Goal: Check status: Check status

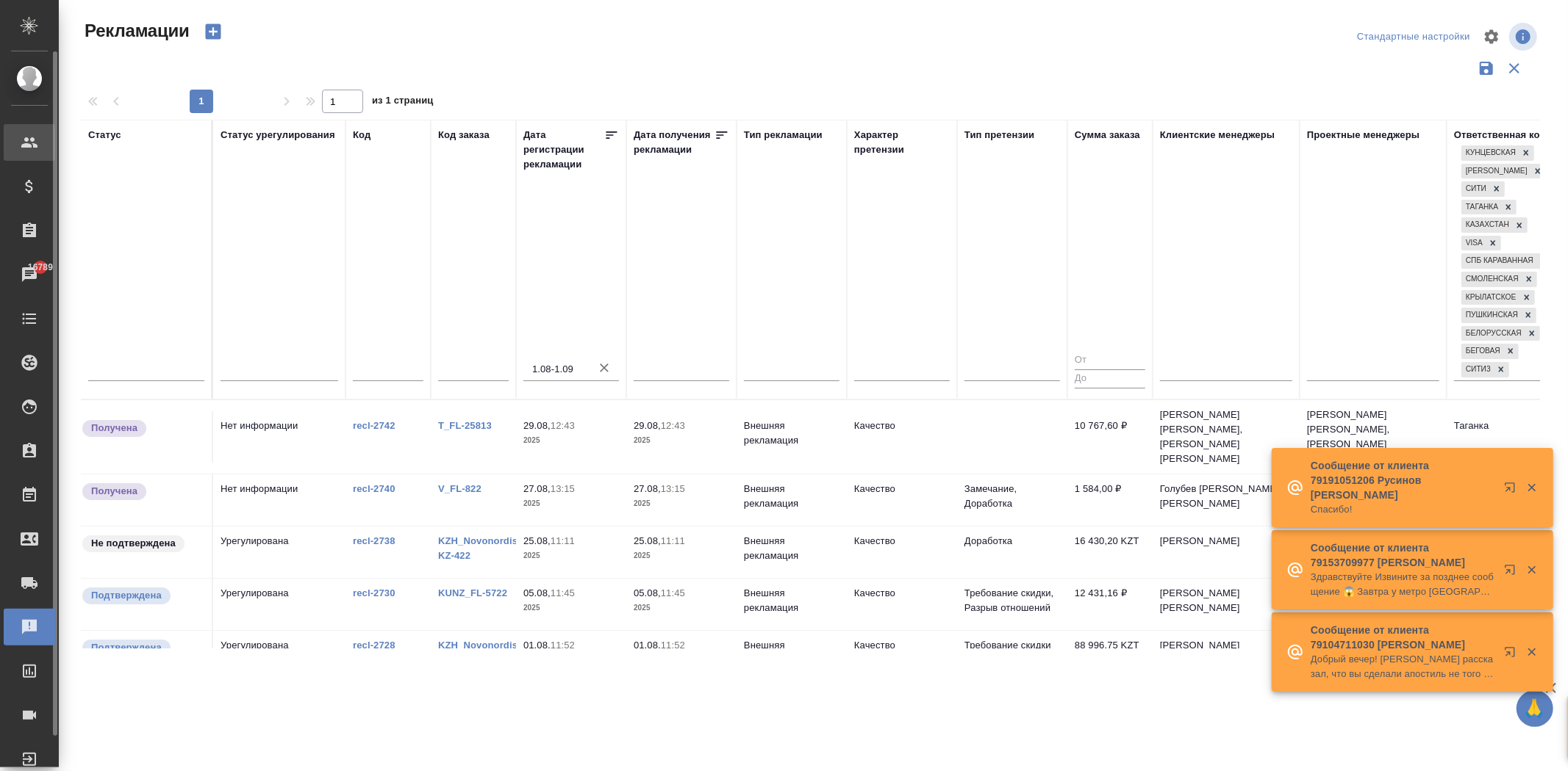
scroll to position [24, 200]
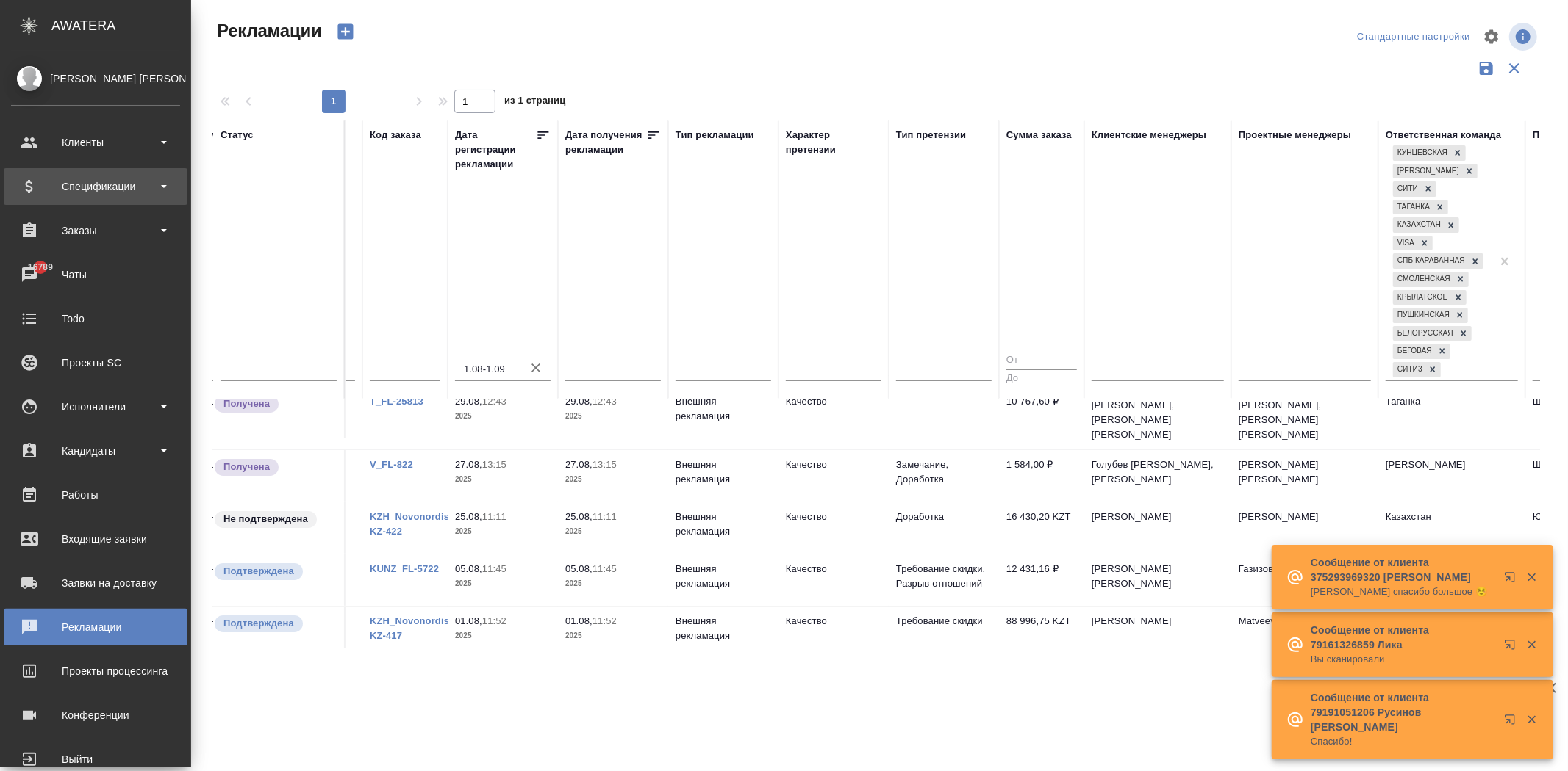
click at [79, 189] on div "Спецификации" at bounding box center [96, 186] width 169 height 22
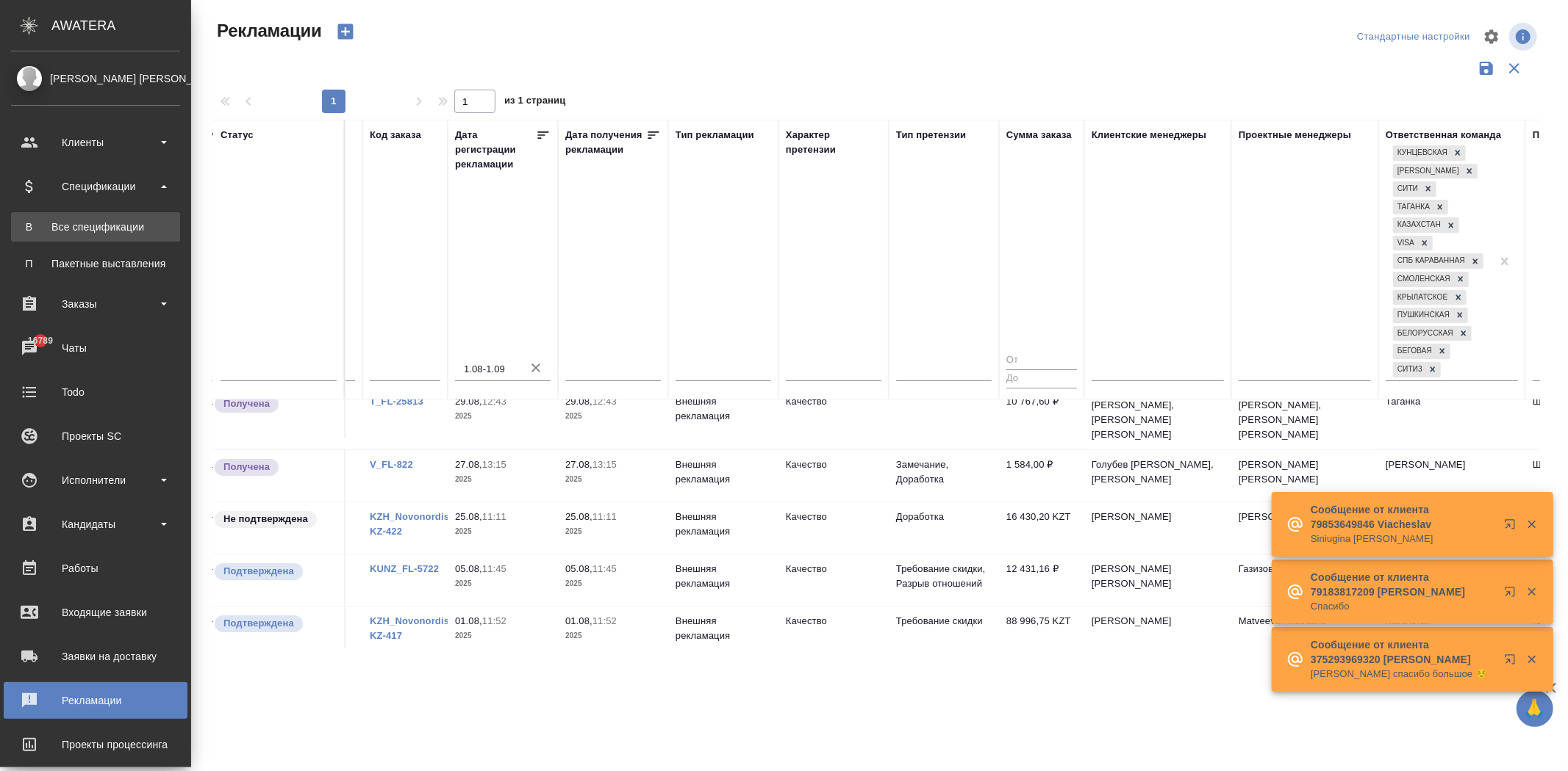
click at [90, 218] on link "В Все спецификации" at bounding box center [96, 227] width 169 height 29
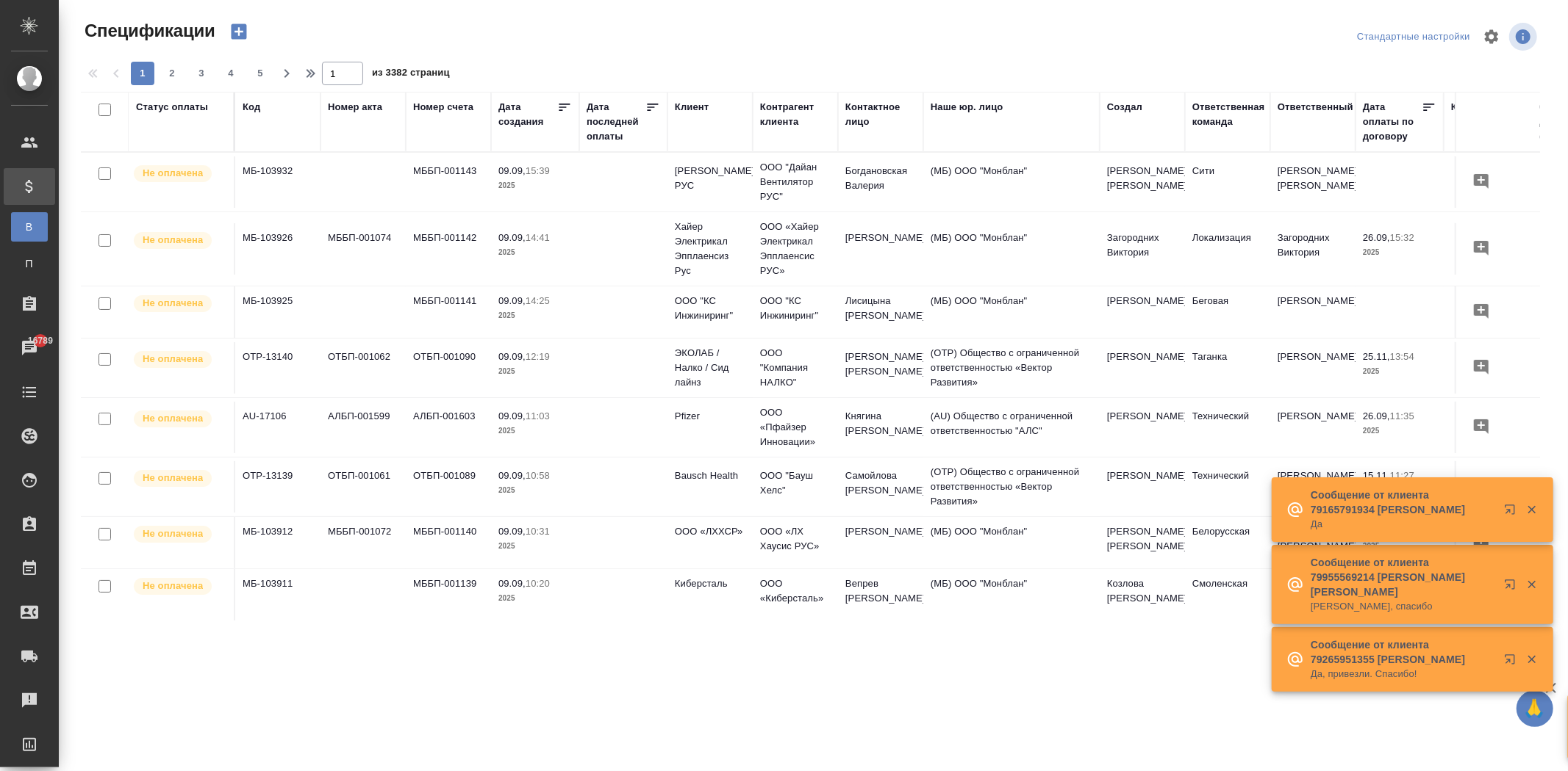
click at [266, 133] on div "Код" at bounding box center [278, 122] width 71 height 44
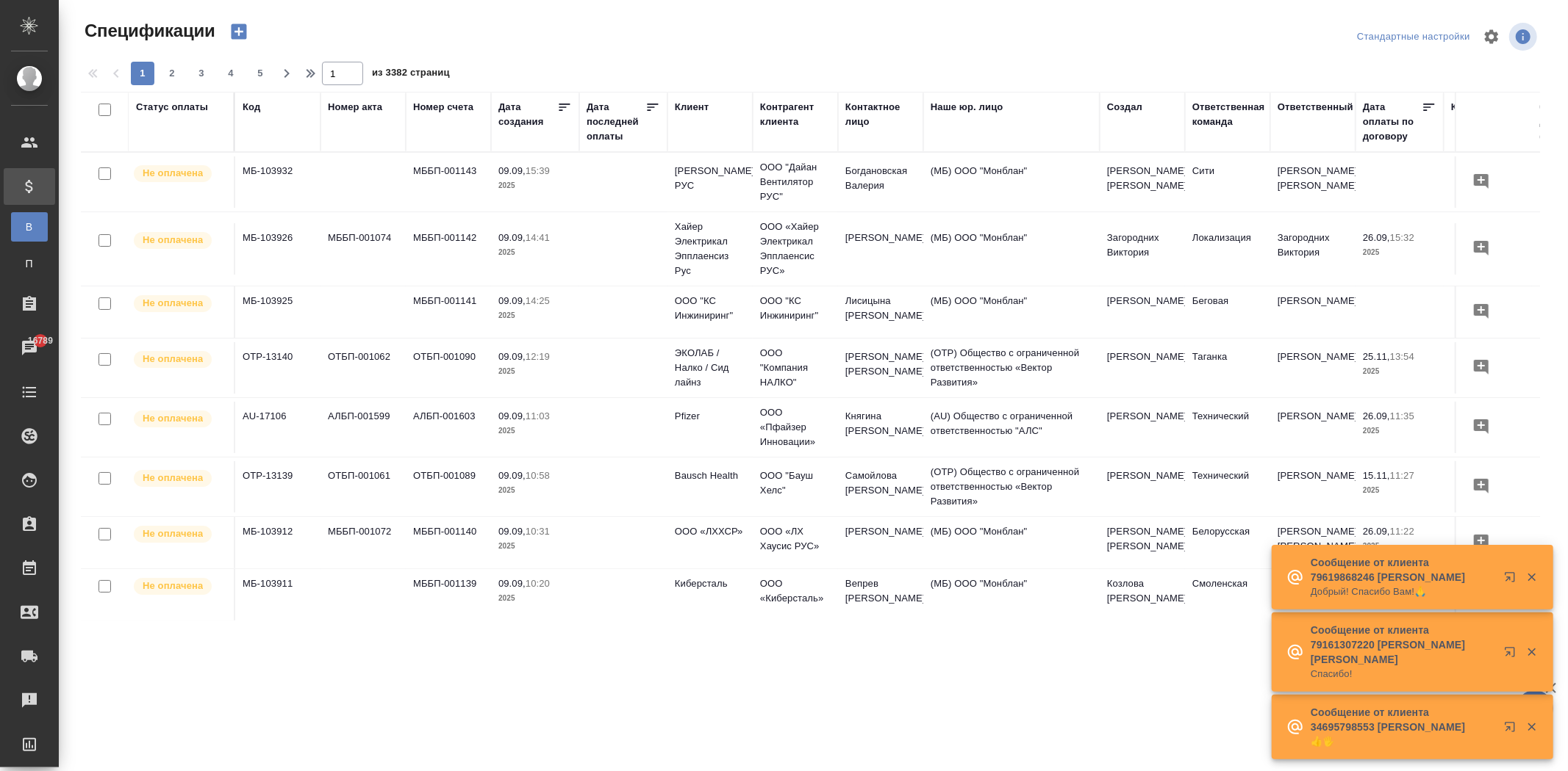
click at [255, 107] on div "Код" at bounding box center [252, 107] width 18 height 15
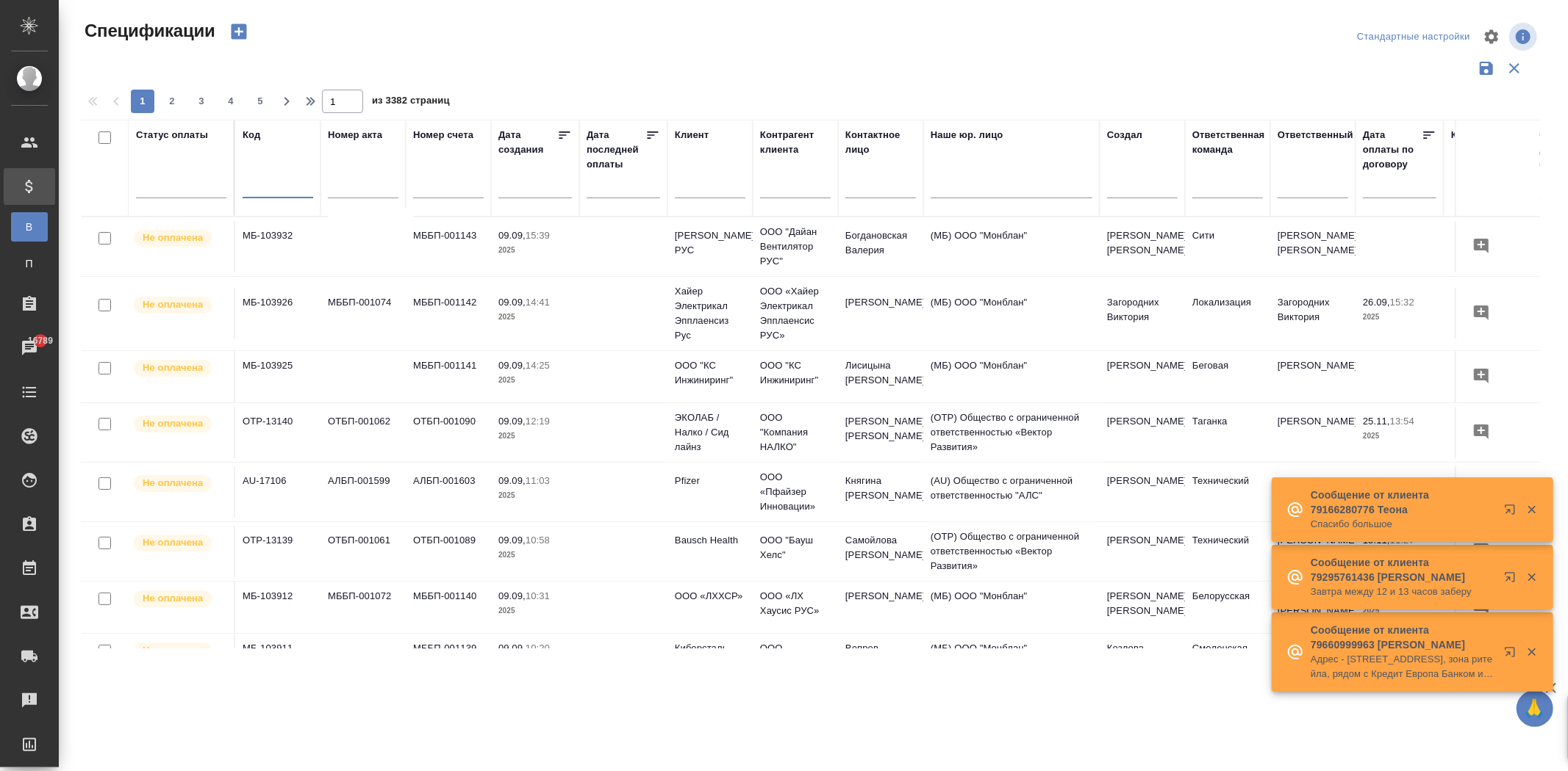
click at [256, 179] on input "text" at bounding box center [278, 188] width 71 height 19
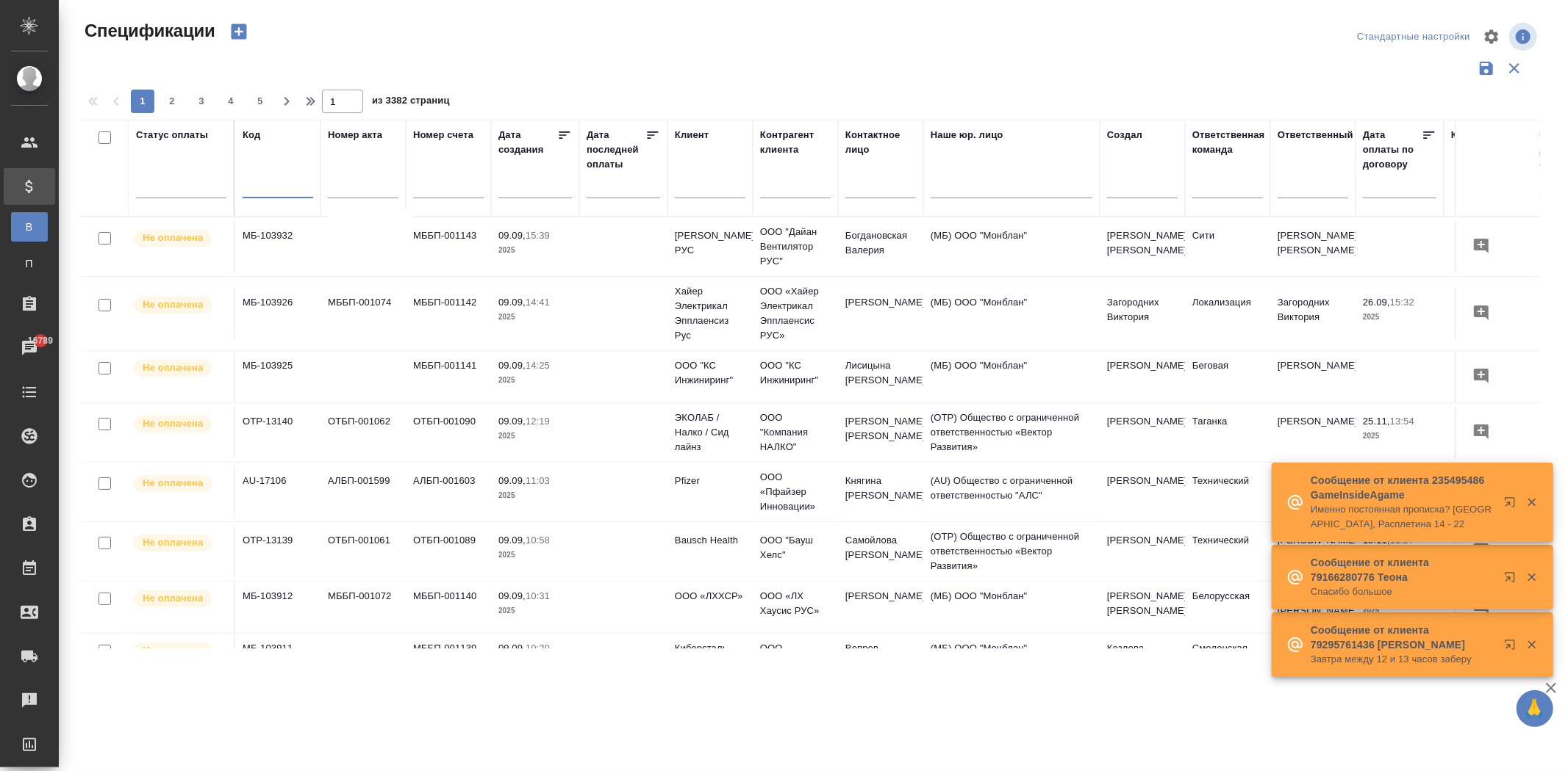
paste input "2893"
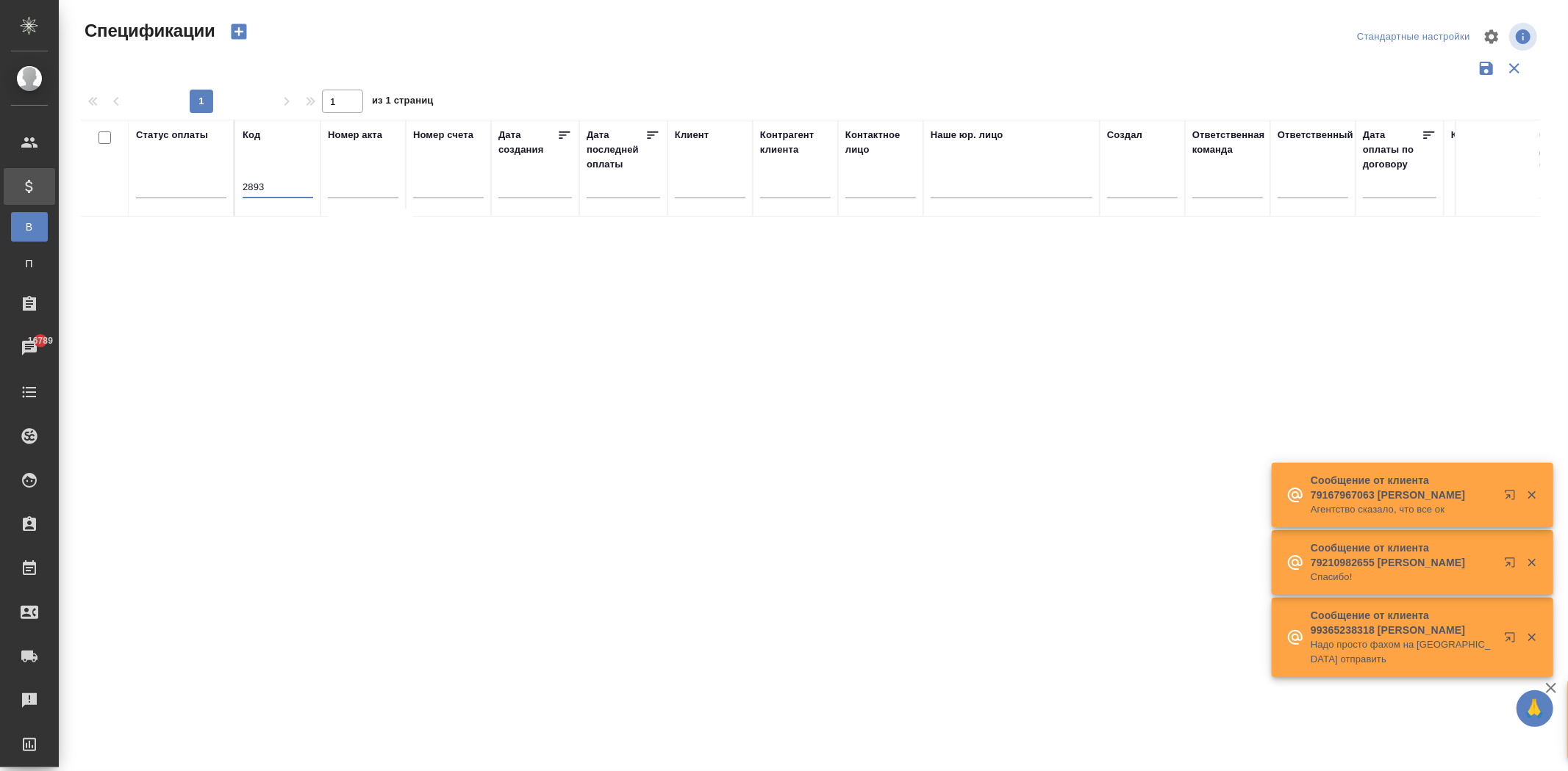
type input "2893"
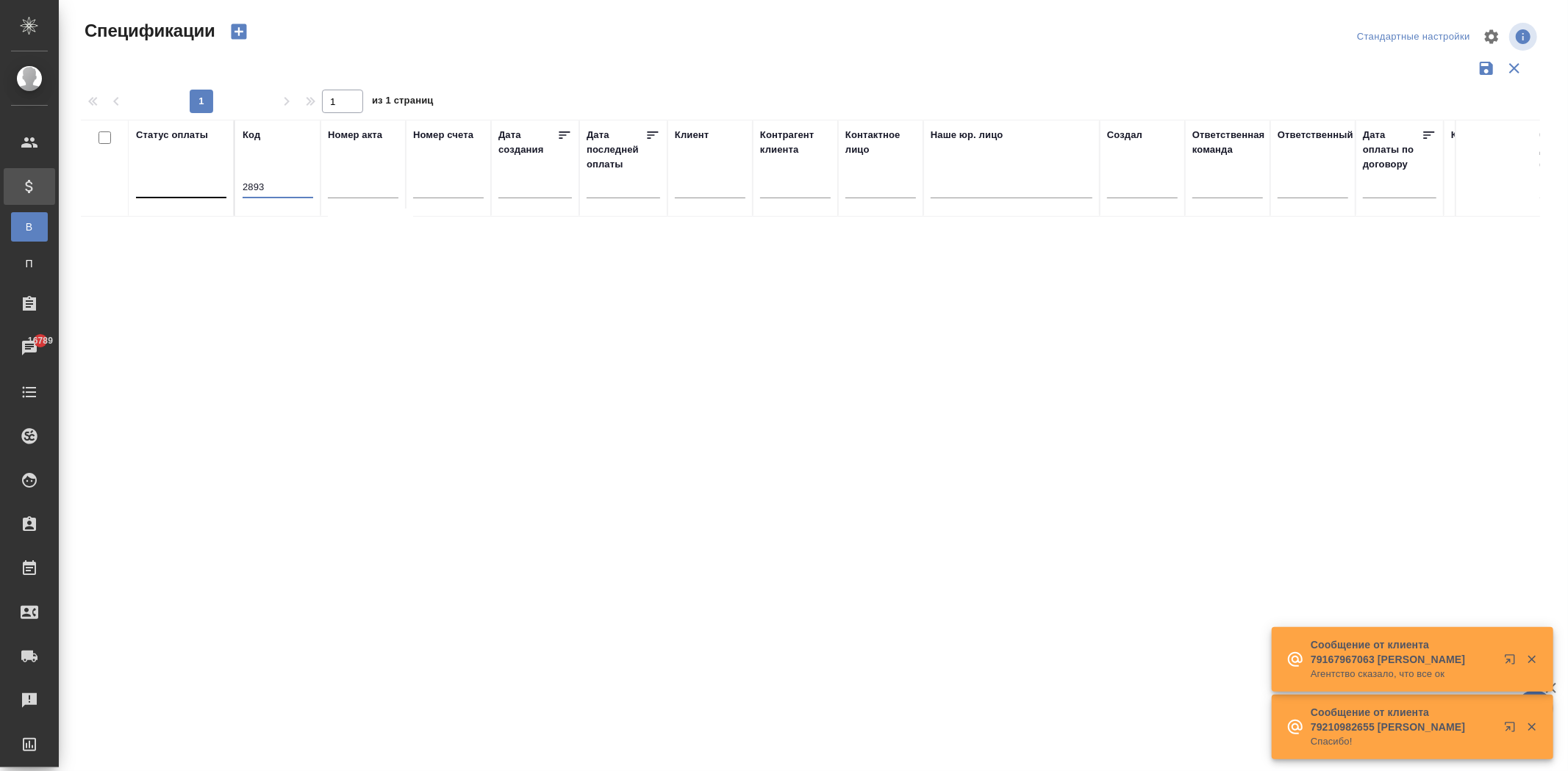
drag, startPoint x: 266, startPoint y: 186, endPoint x: 221, endPoint y: 181, distance: 45.3
click at [221, 181] on tr "Статус оплаты Код 2893 Номер акта Номер счета Дата создания Дата последней опла…" at bounding box center [1034, 168] width 1908 height 97
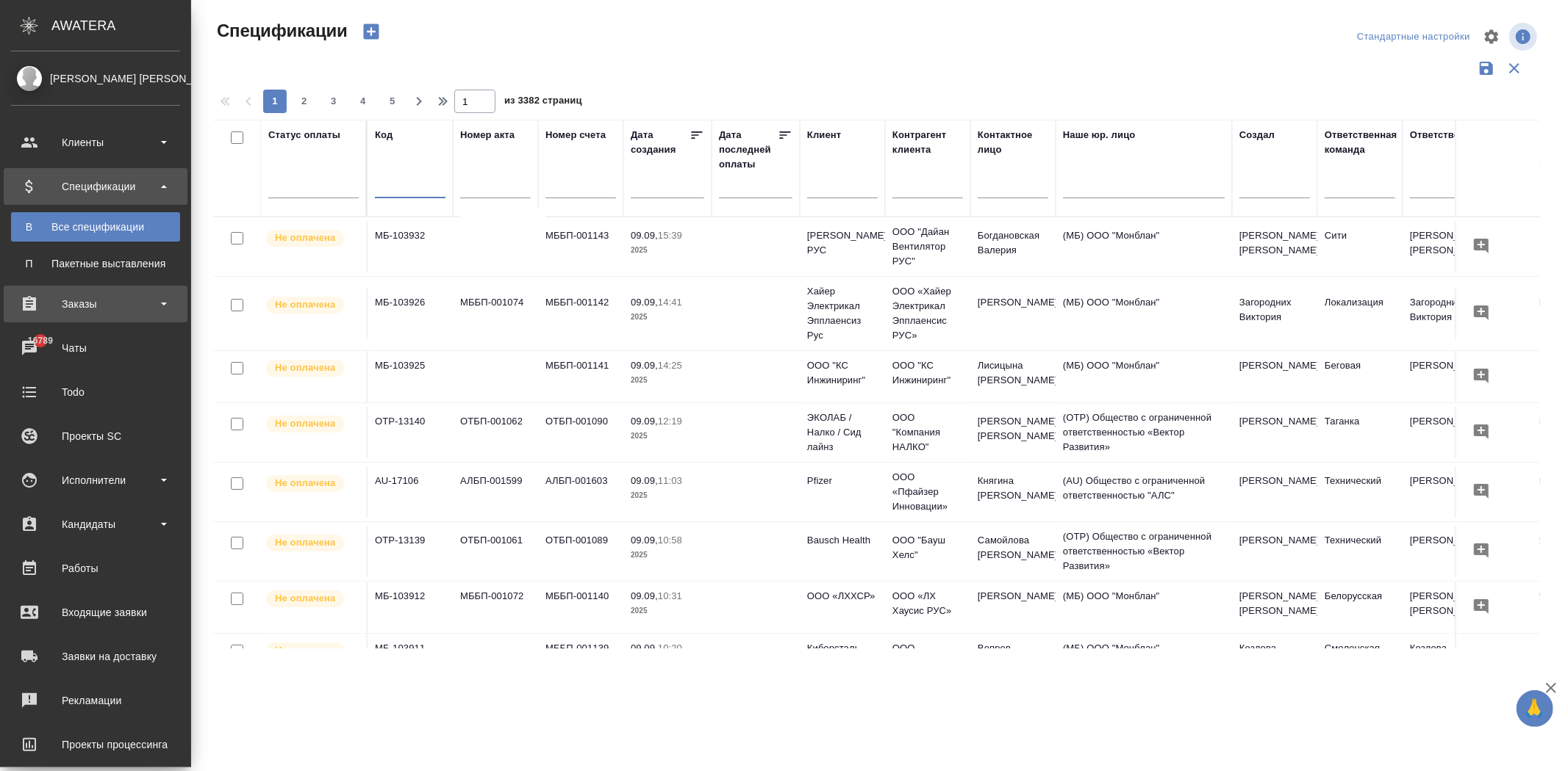
click at [72, 301] on div "Заказы" at bounding box center [96, 304] width 169 height 22
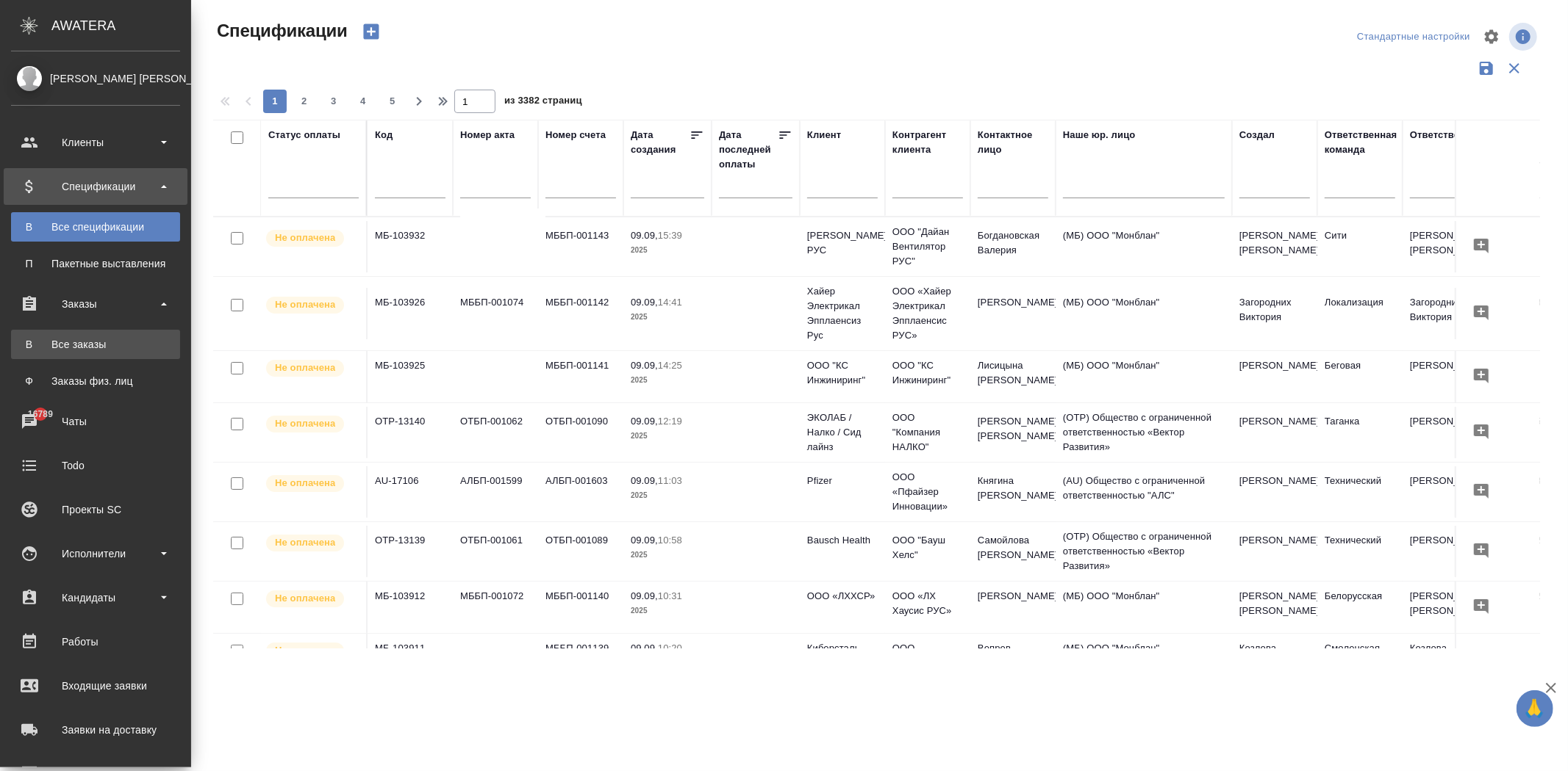
click at [74, 341] on div "Все заказы" at bounding box center [95, 344] width 154 height 15
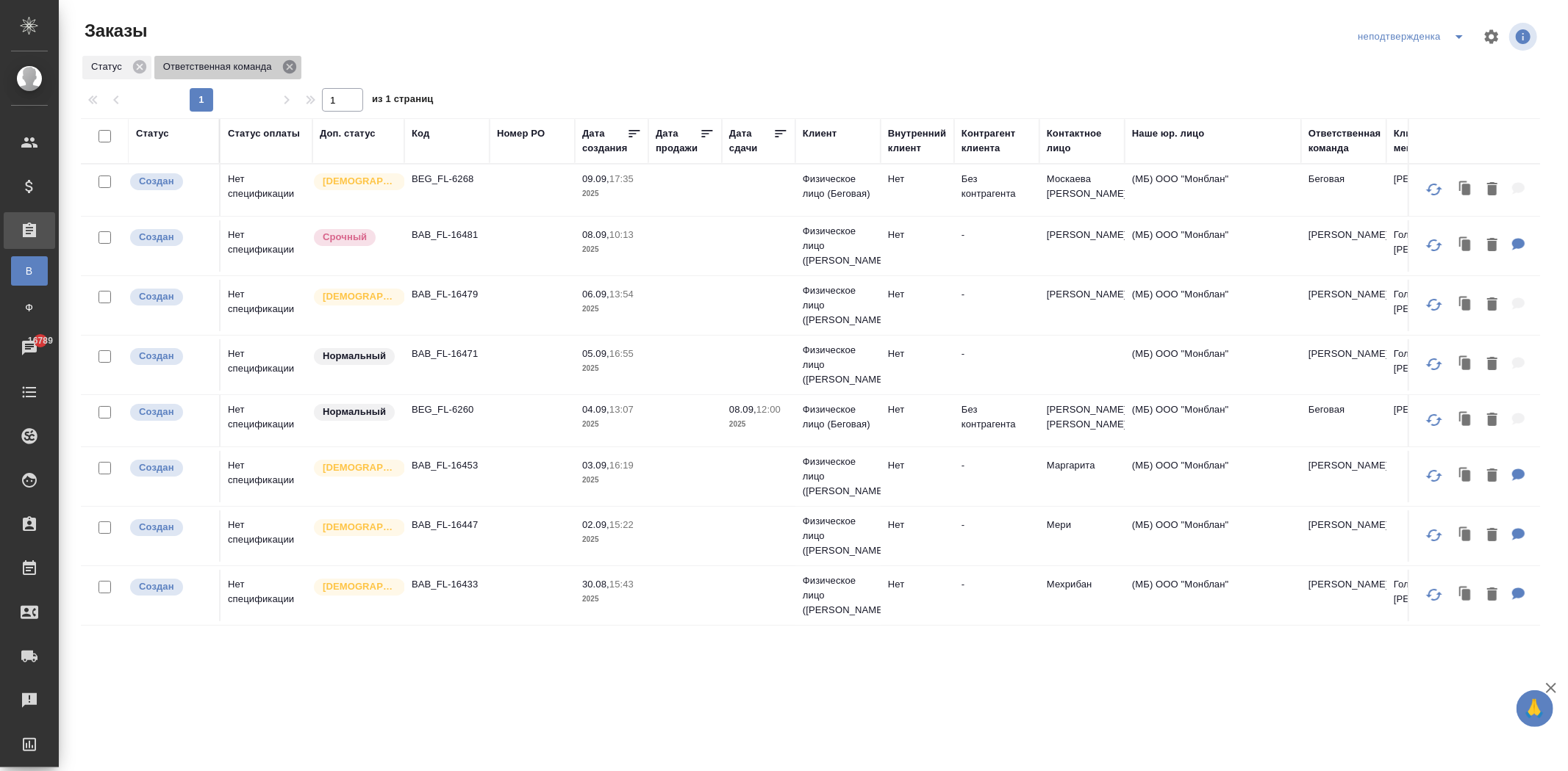
click at [290, 69] on icon at bounding box center [289, 67] width 13 height 13
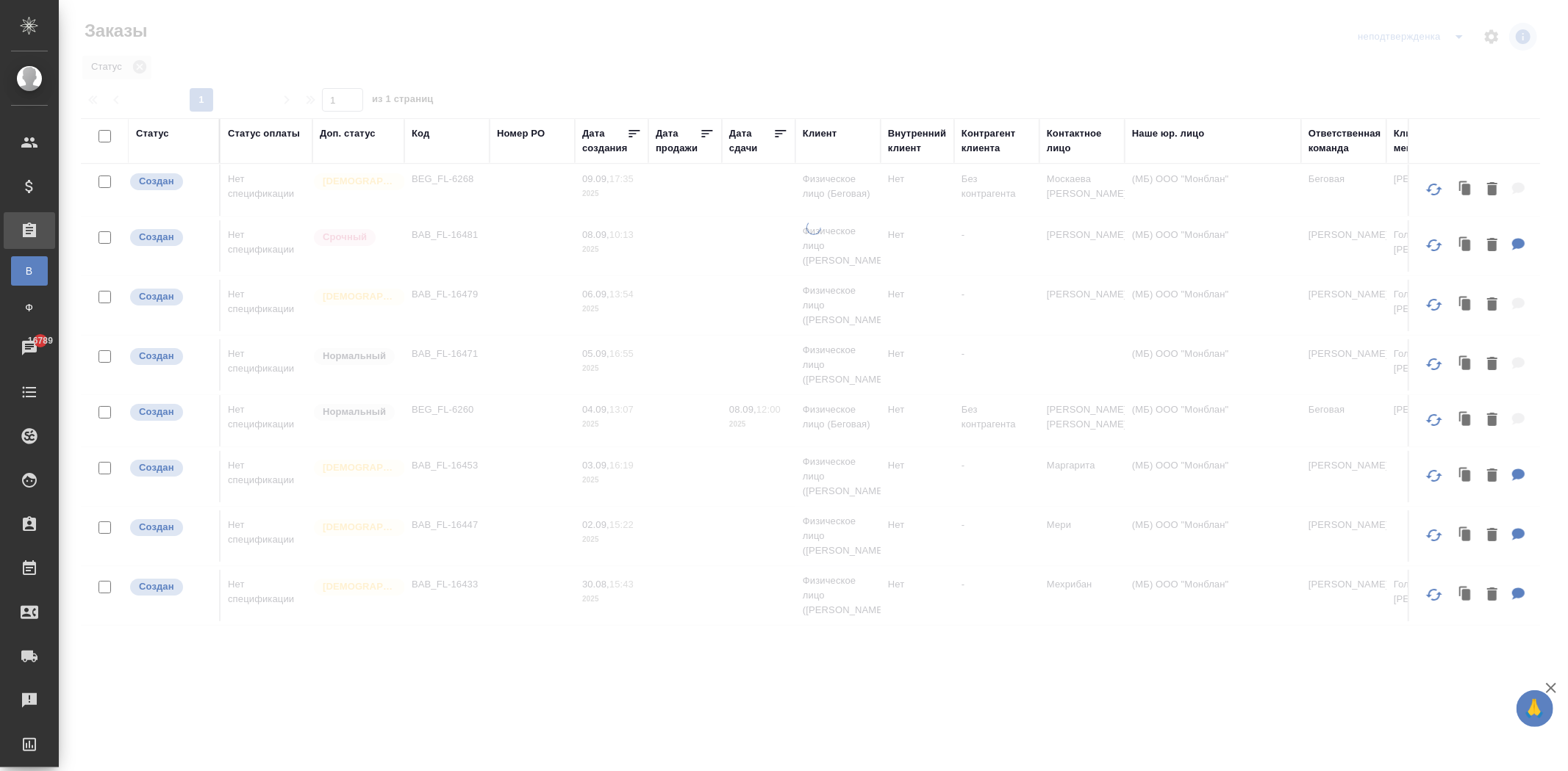
click at [138, 67] on div at bounding box center [813, 327] width 1509 height 655
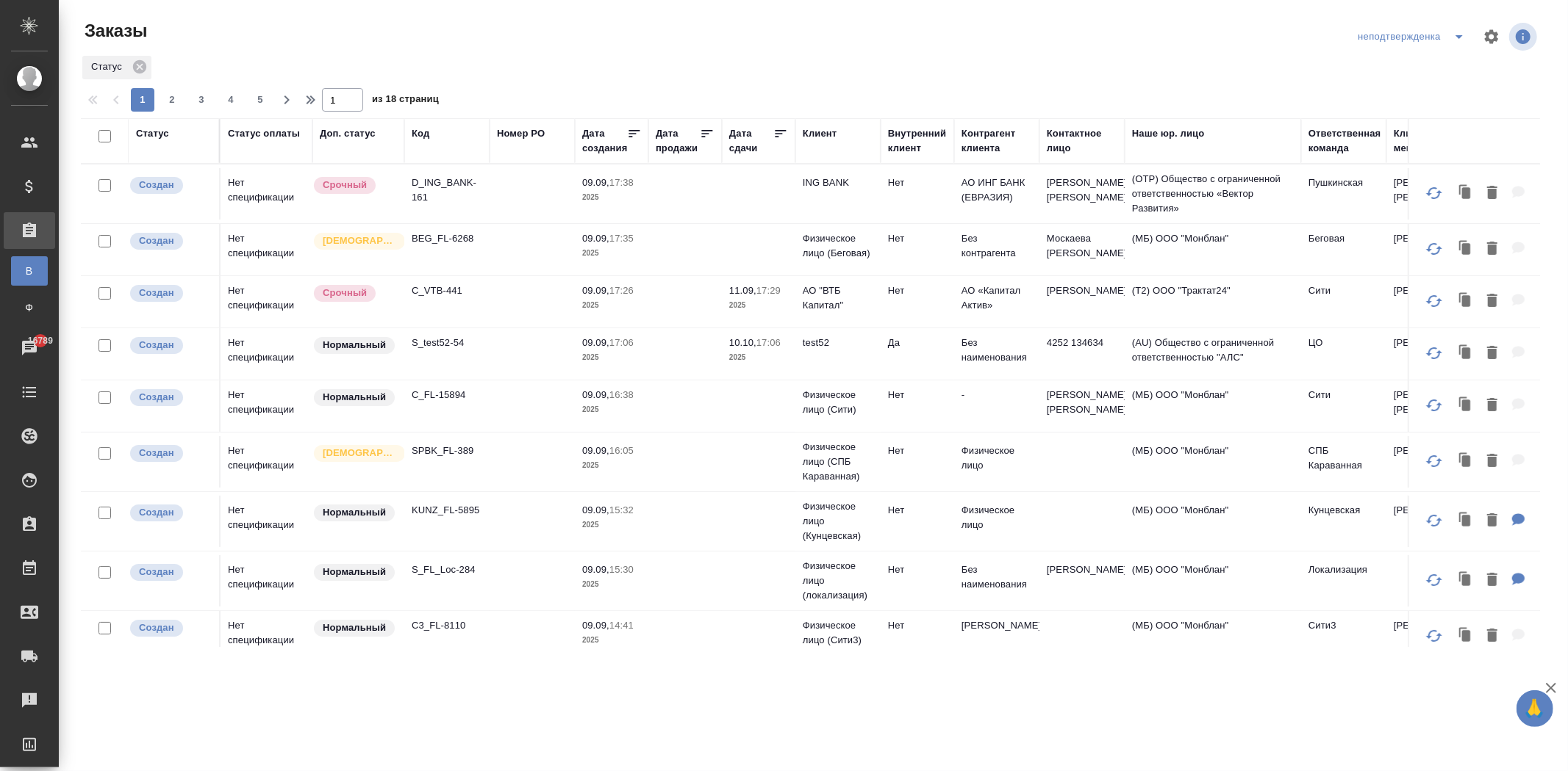
click at [253, 137] on div "Статус оплаты" at bounding box center [264, 134] width 72 height 15
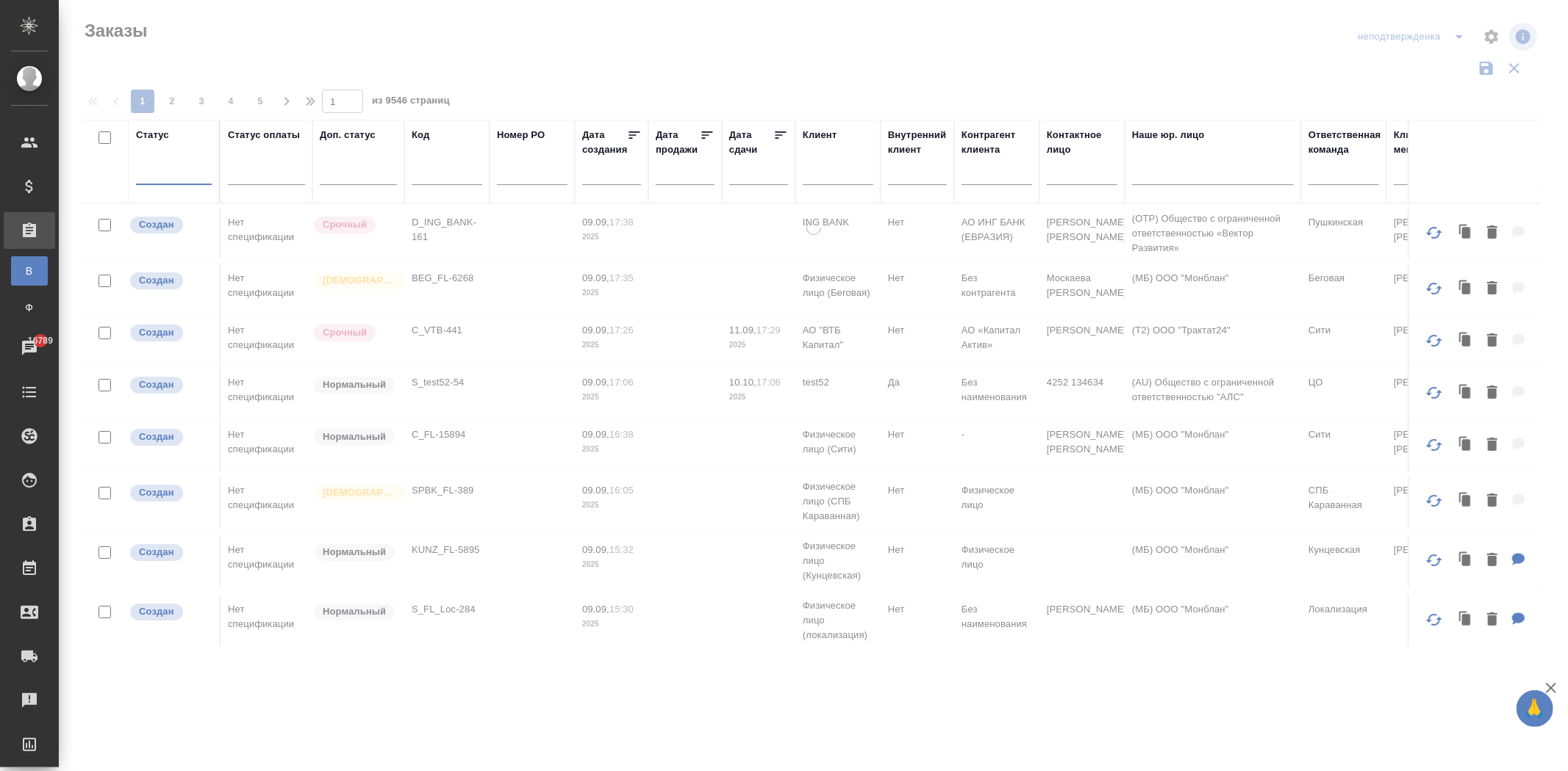
click at [436, 173] on input "text" at bounding box center [446, 176] width 71 height 19
paste input "KZH_PMI-KZ-2614"
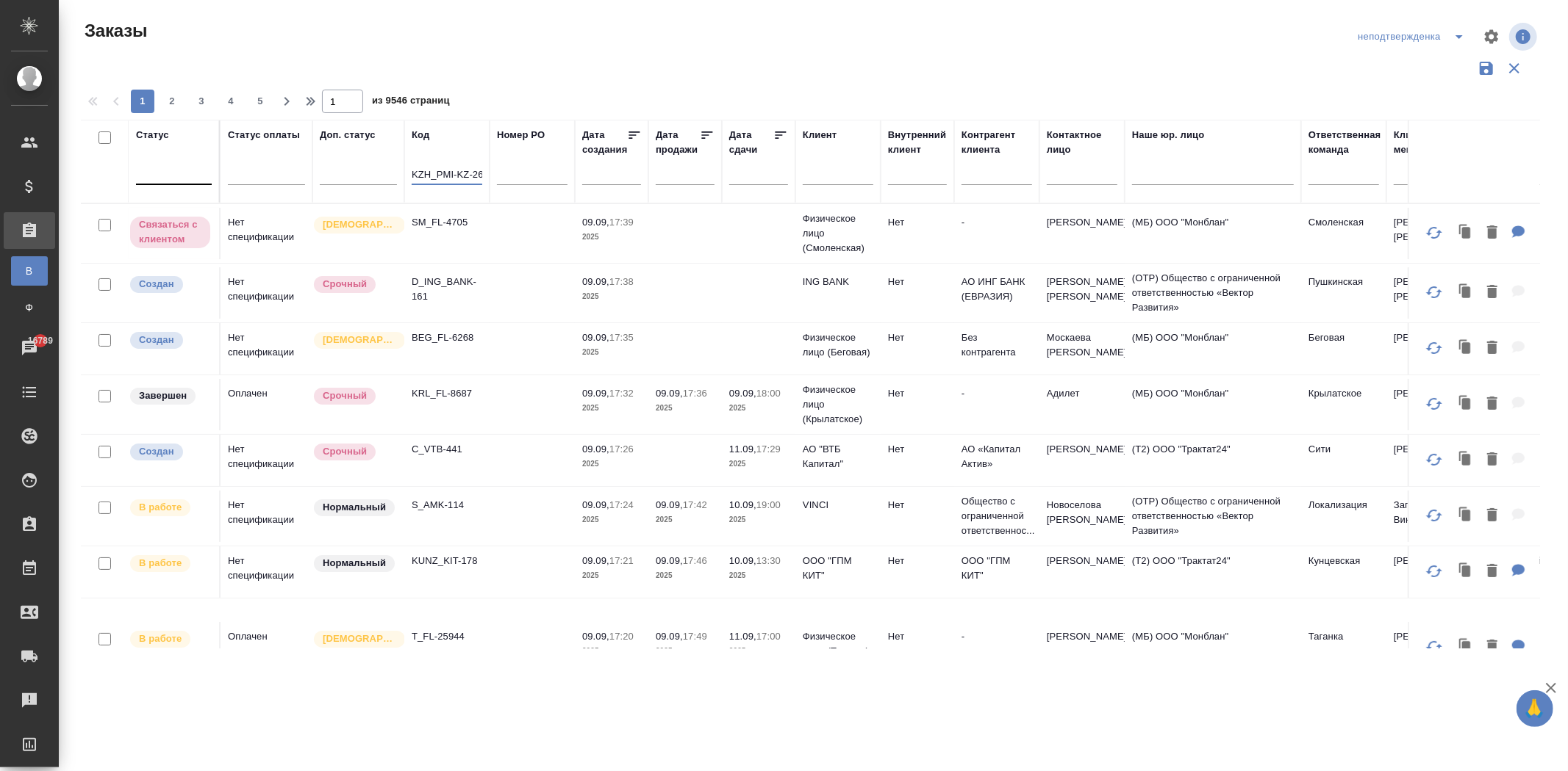
scroll to position [0, 11]
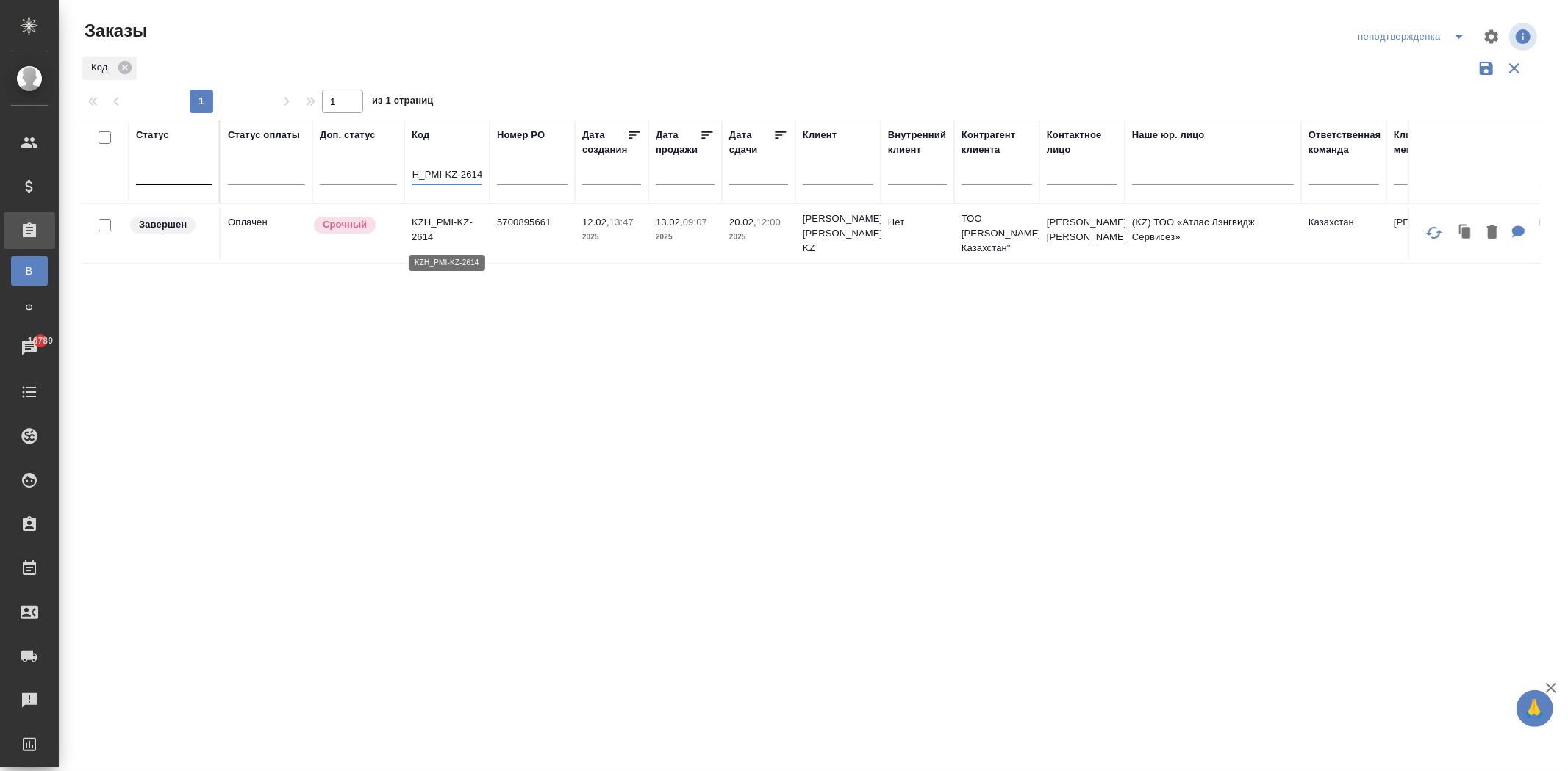
type input "KZH_PMI-KZ-2614"
click at [459, 230] on p "KZH_PMI-KZ-2614" at bounding box center [446, 230] width 71 height 29
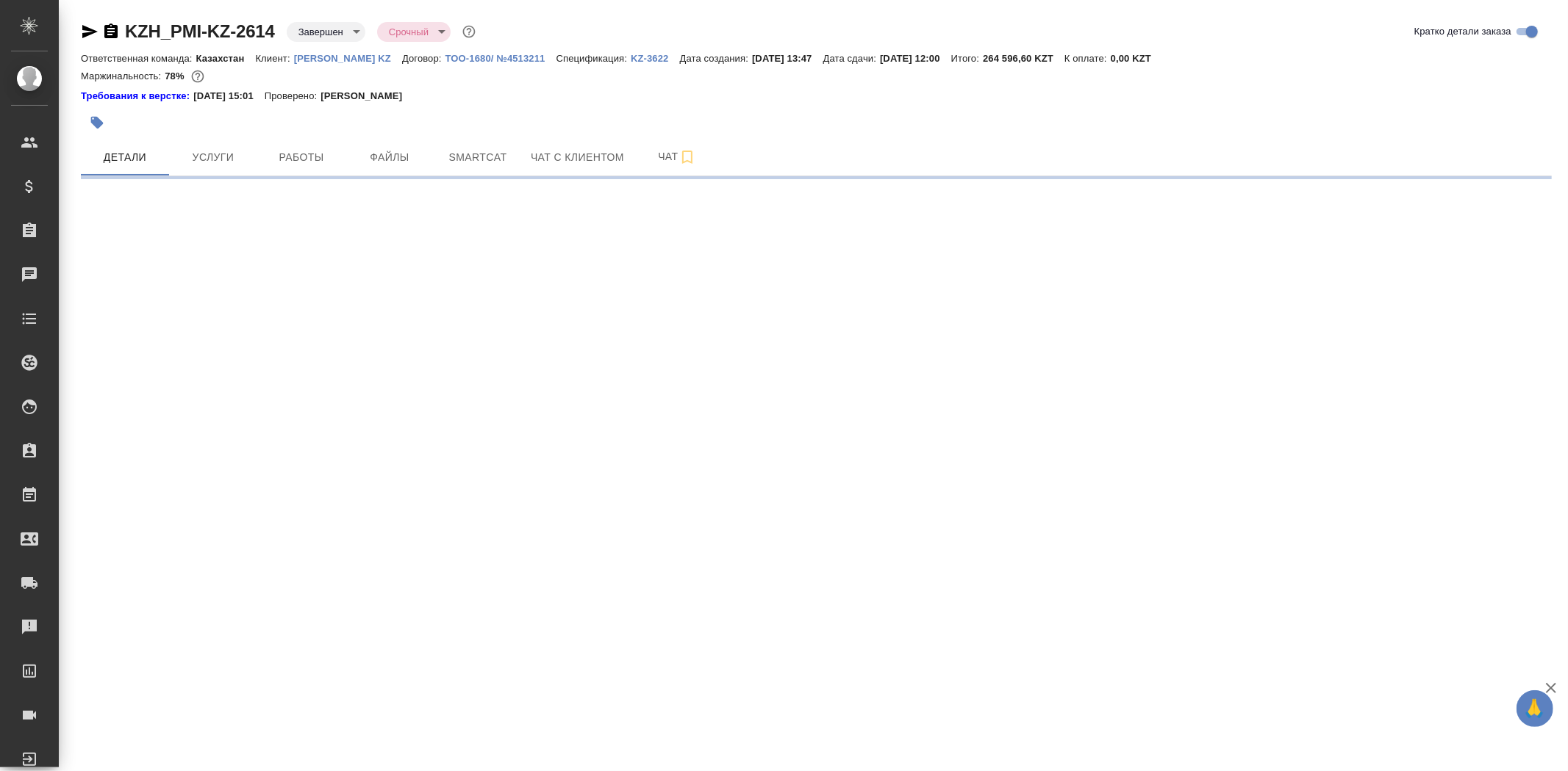
select select "RU"
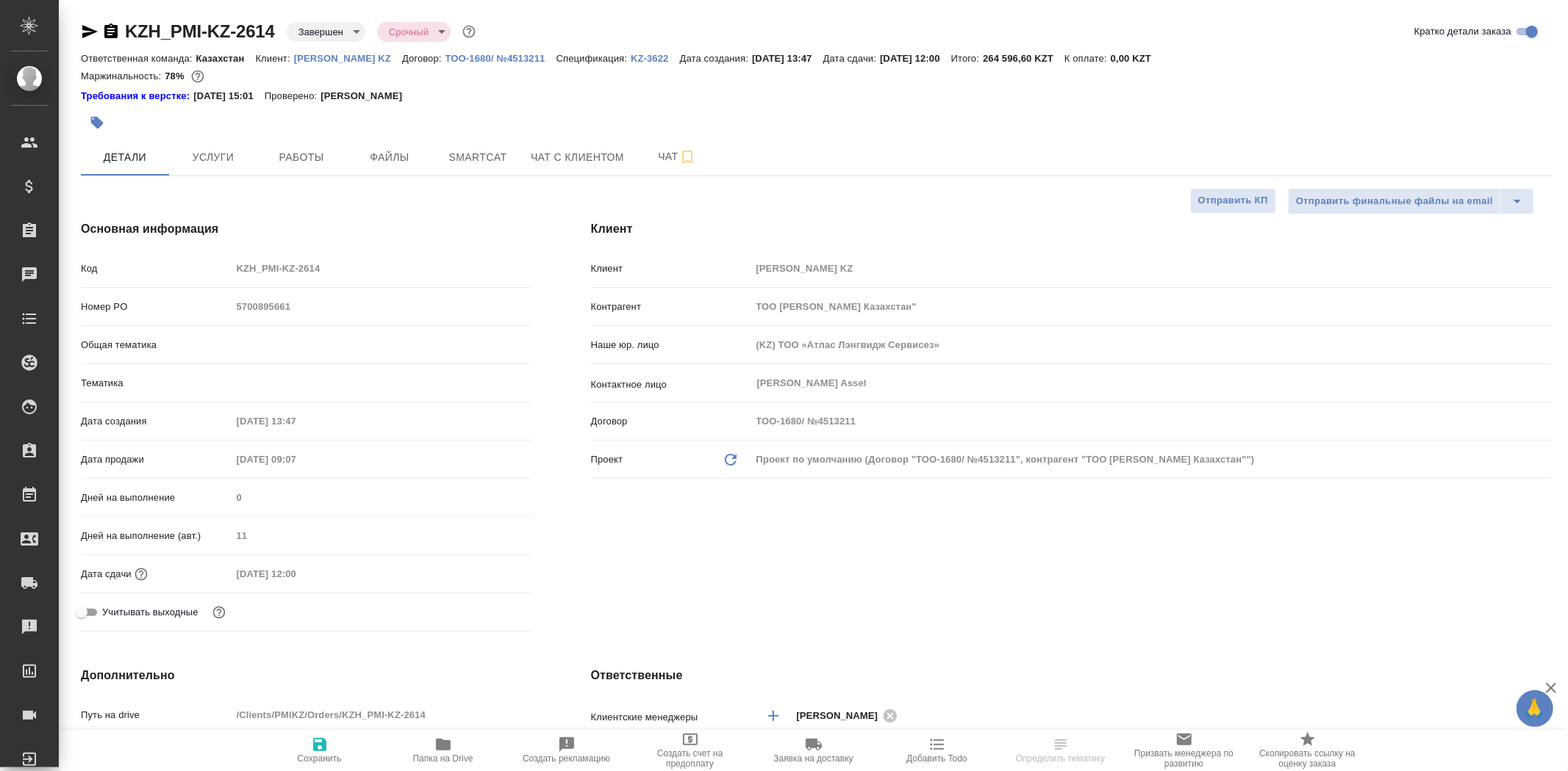
type textarea "x"
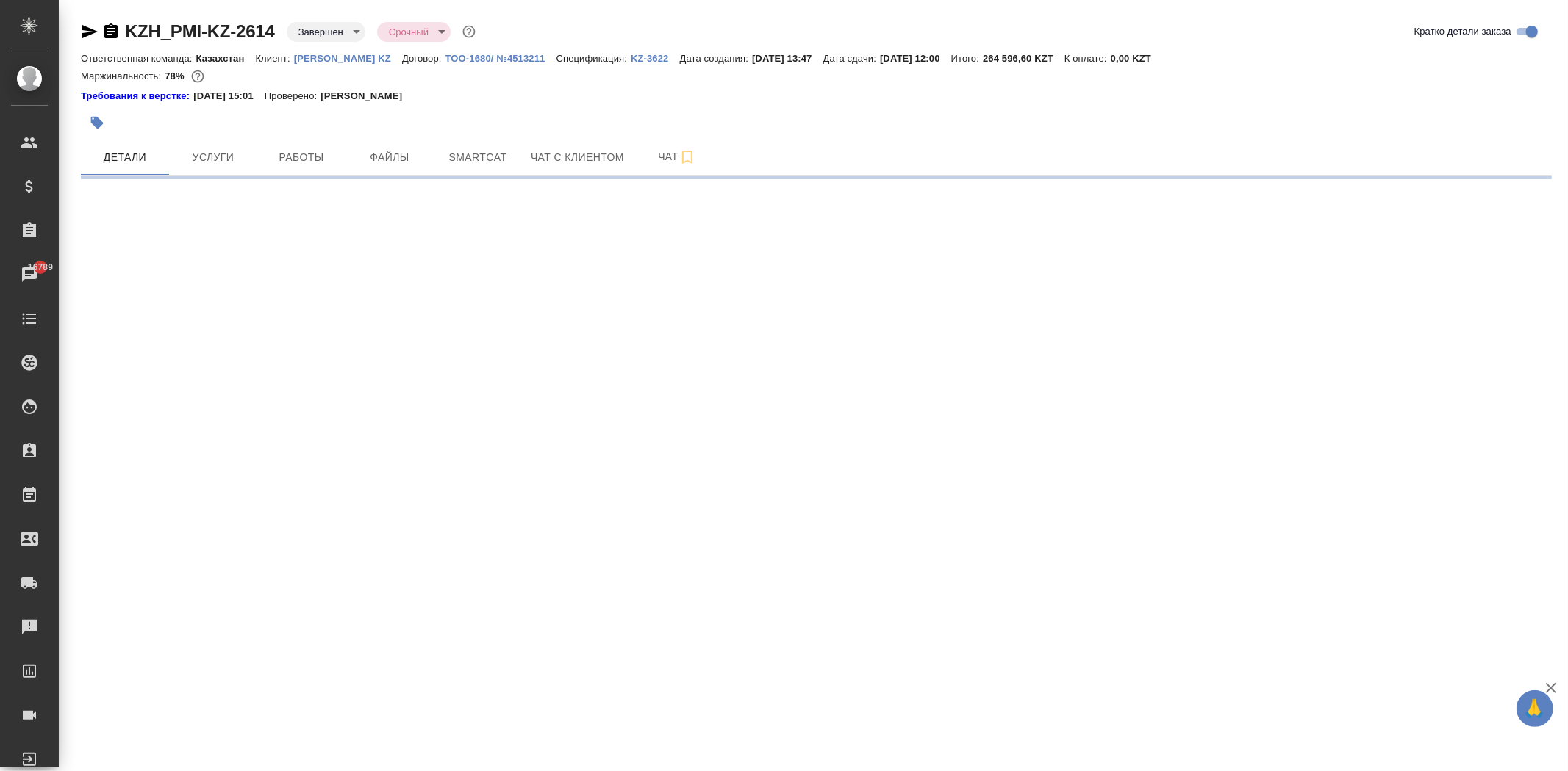
select select "RU"
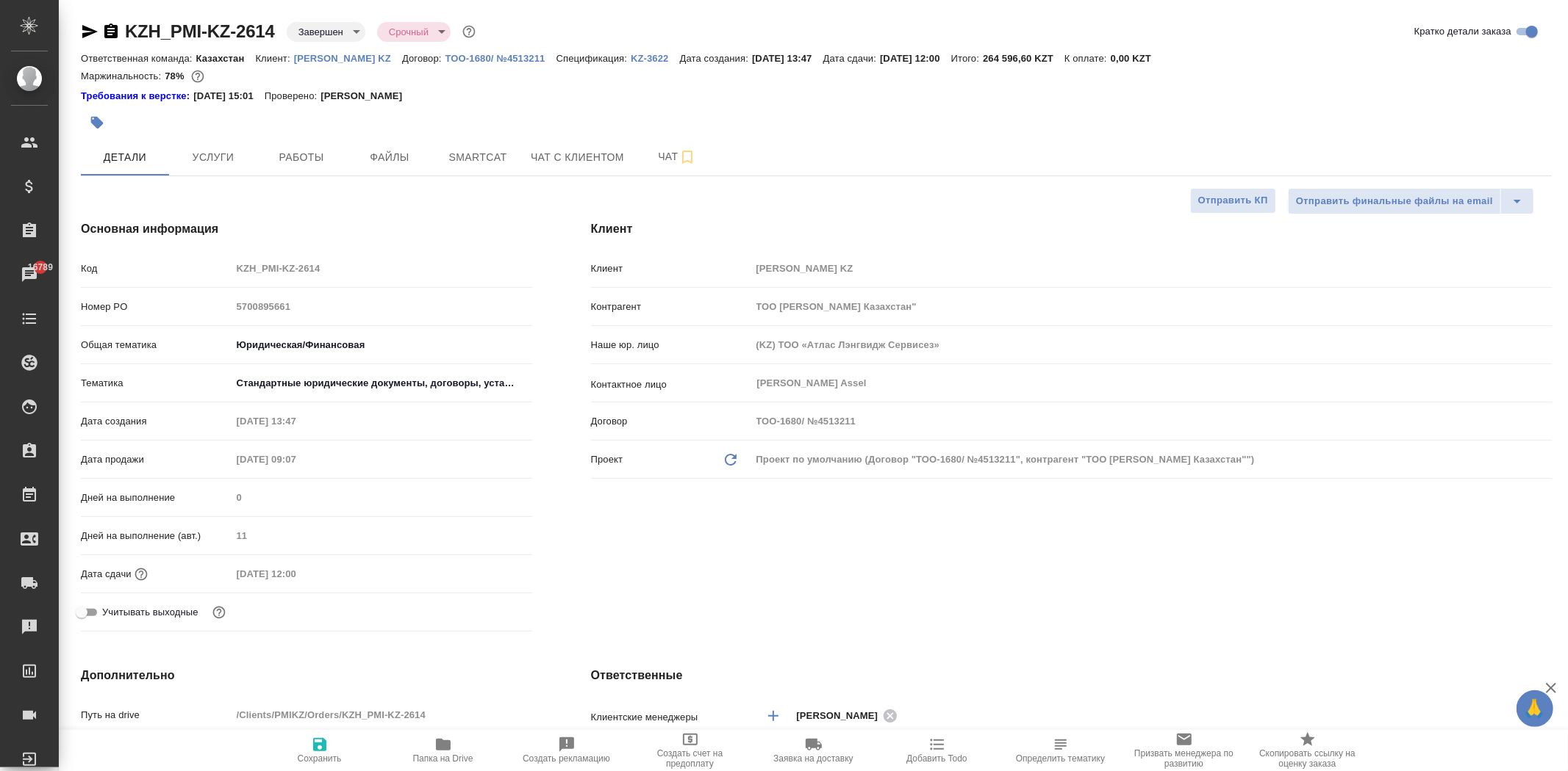
type textarea "x"
click at [630, 59] on p "KZ-3622" at bounding box center [655, 59] width 49 height 11
type textarea "x"
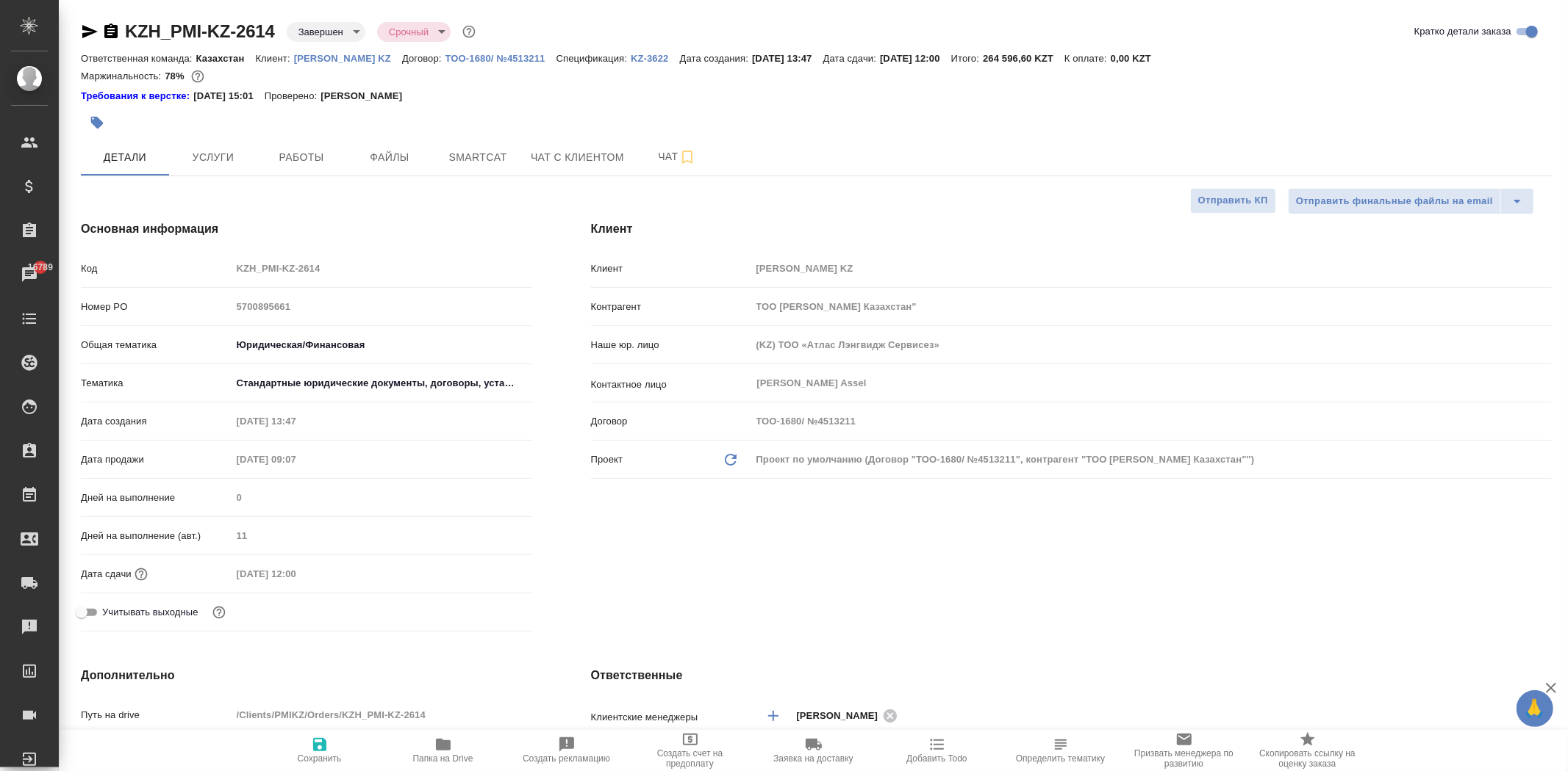
type textarea "x"
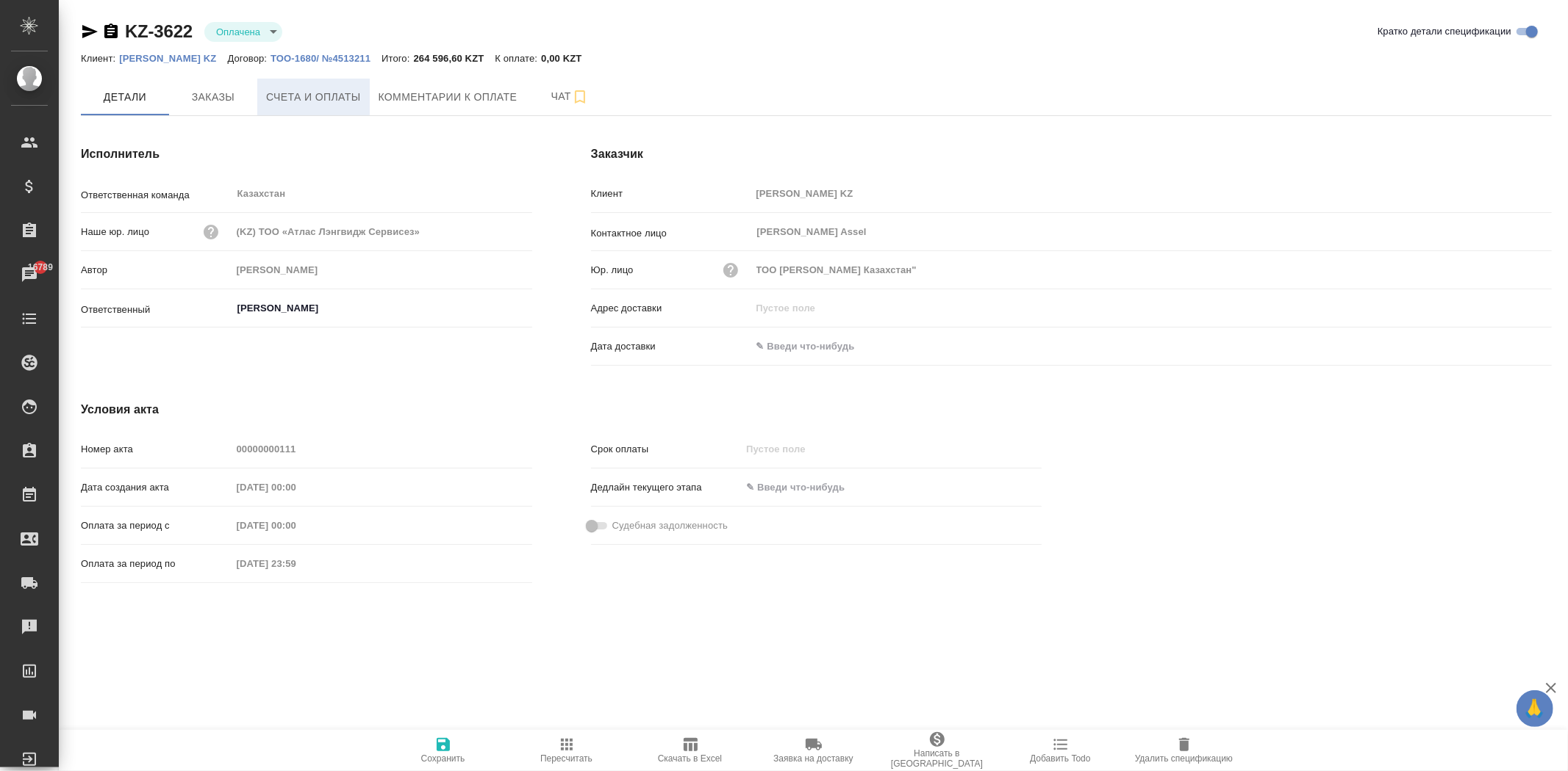
click at [340, 101] on span "Счета и оплаты" at bounding box center [314, 97] width 94 height 19
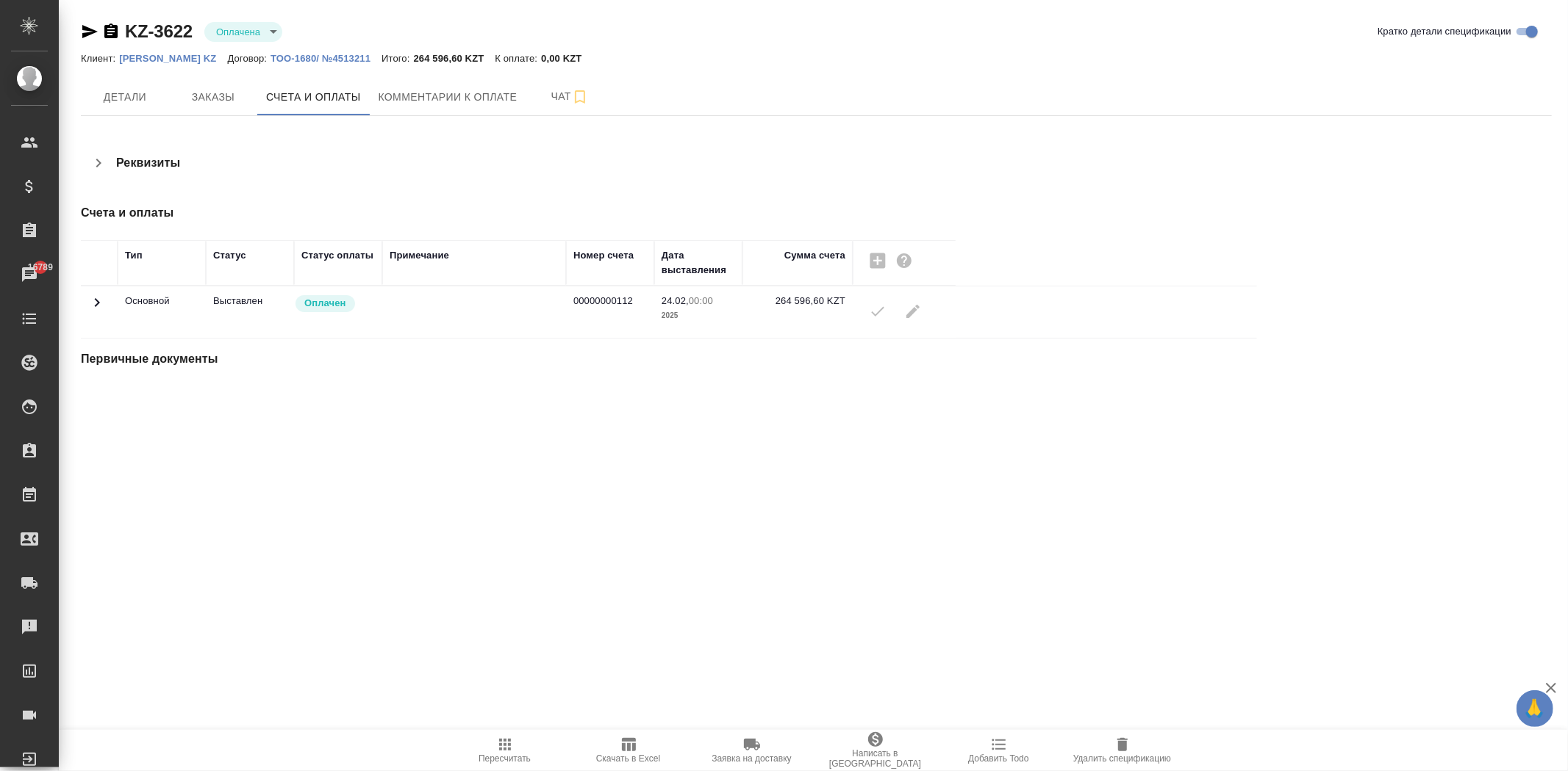
click at [97, 305] on icon at bounding box center [97, 303] width 18 height 18
